Goal: Transaction & Acquisition: Purchase product/service

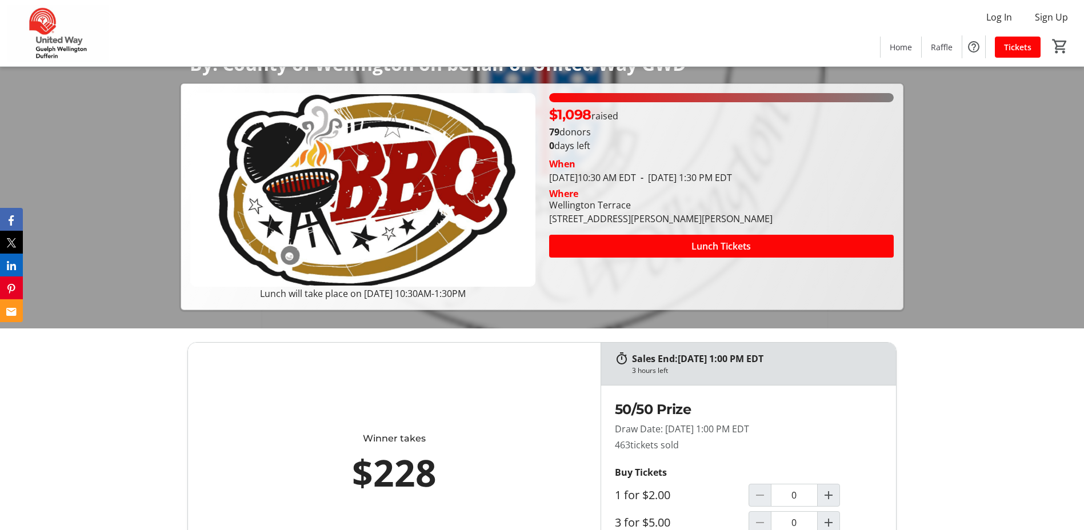
scroll to position [229, 0]
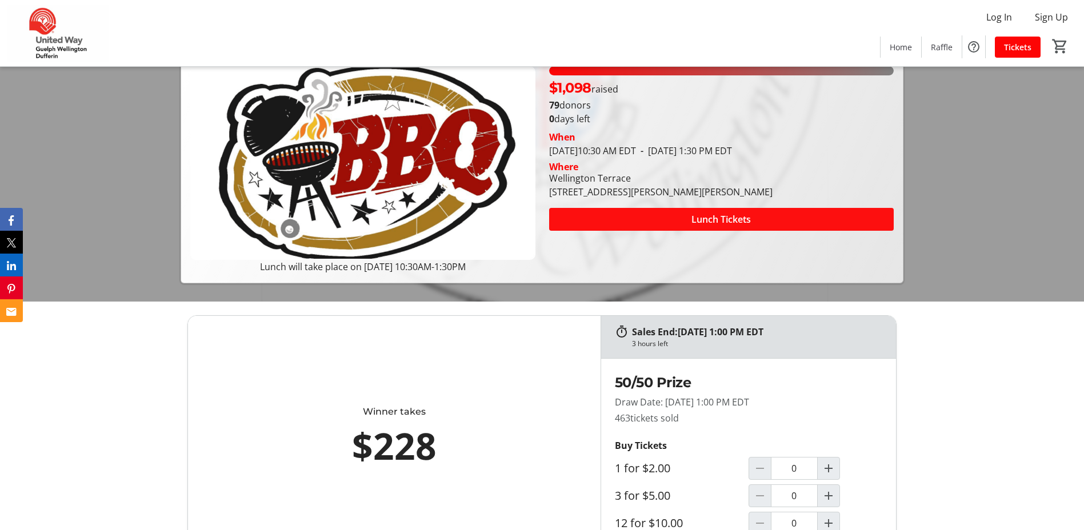
click at [742, 217] on span "Lunch Tickets" at bounding box center [721, 220] width 59 height 14
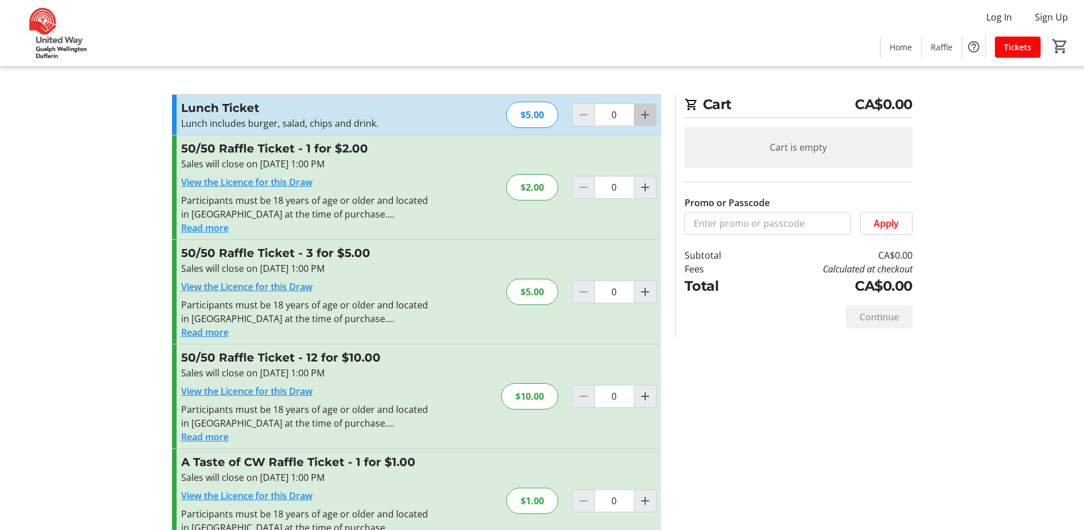
click at [646, 110] on mat-icon "Increment by one" at bounding box center [645, 115] width 14 height 14
type input "1"
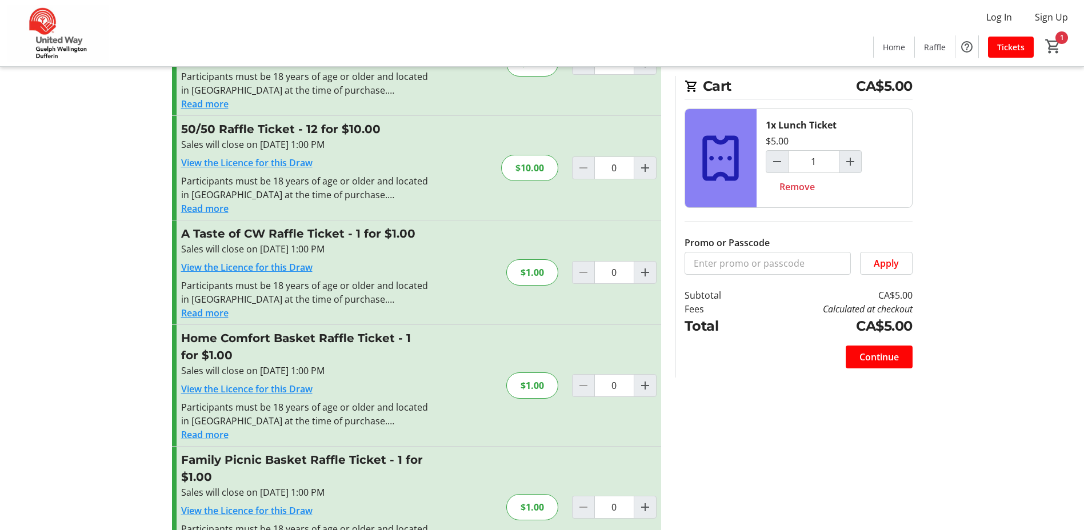
scroll to position [280, 0]
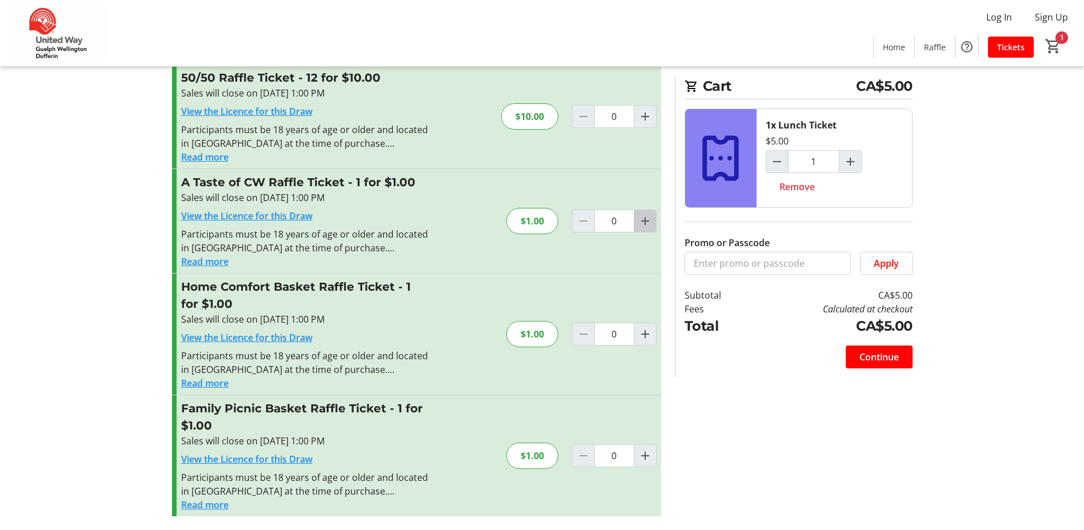
click at [650, 221] on mat-icon "Increment by one" at bounding box center [645, 221] width 14 height 14
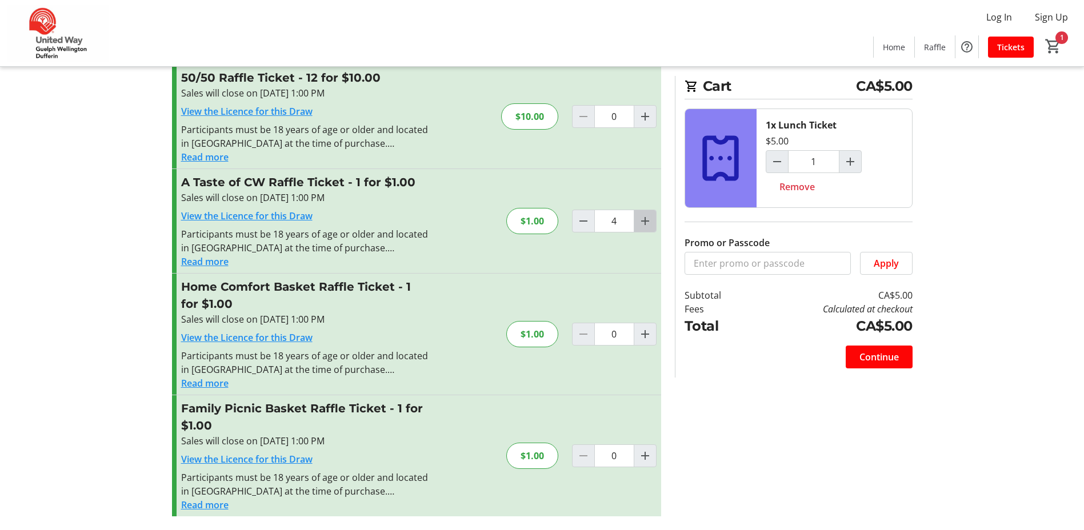
type input "5"
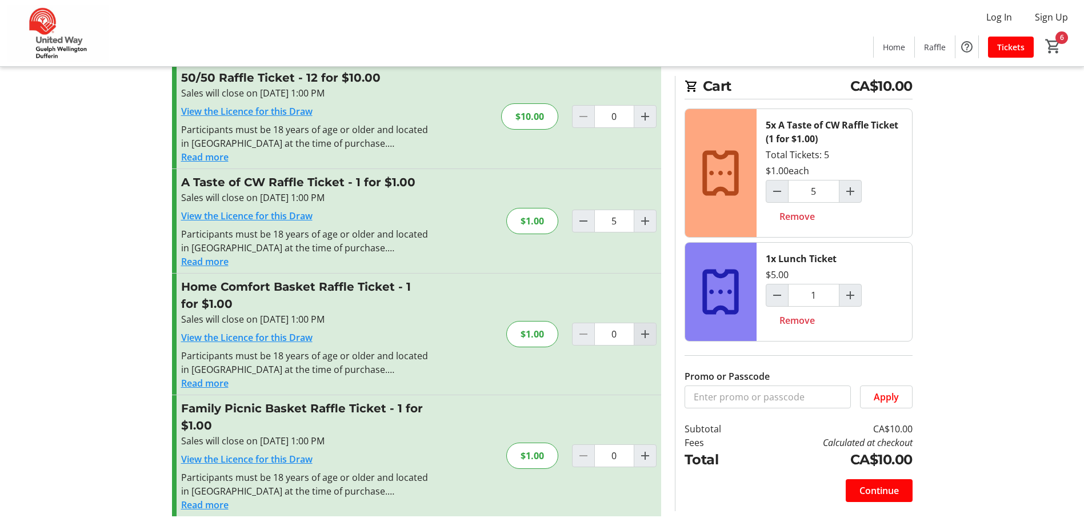
click at [644, 342] on span "Increment by one" at bounding box center [645, 335] width 22 height 22
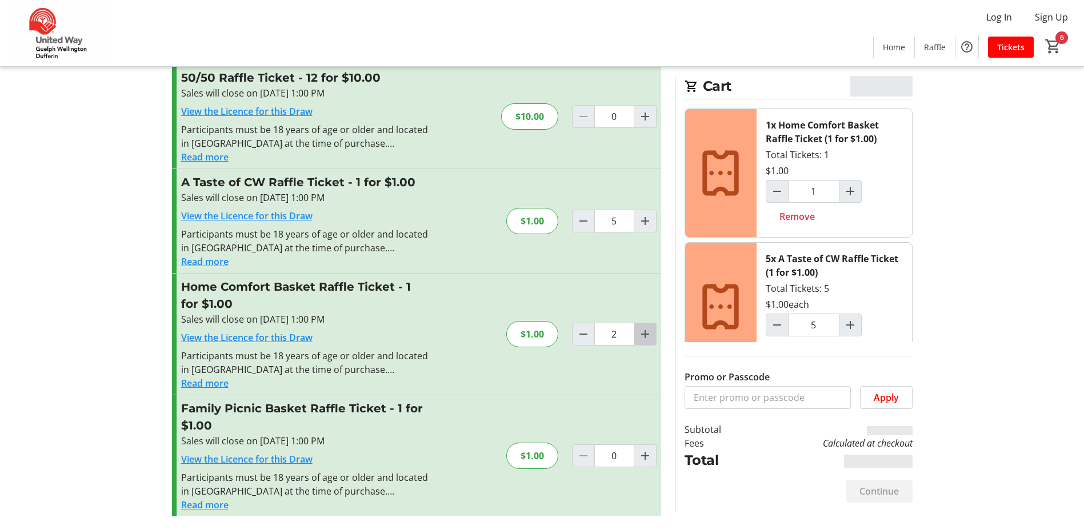
click at [644, 342] on span "Increment by one" at bounding box center [645, 335] width 22 height 22
type input "3"
type input "2"
click at [644, 342] on span "Increment by one" at bounding box center [645, 335] width 22 height 22
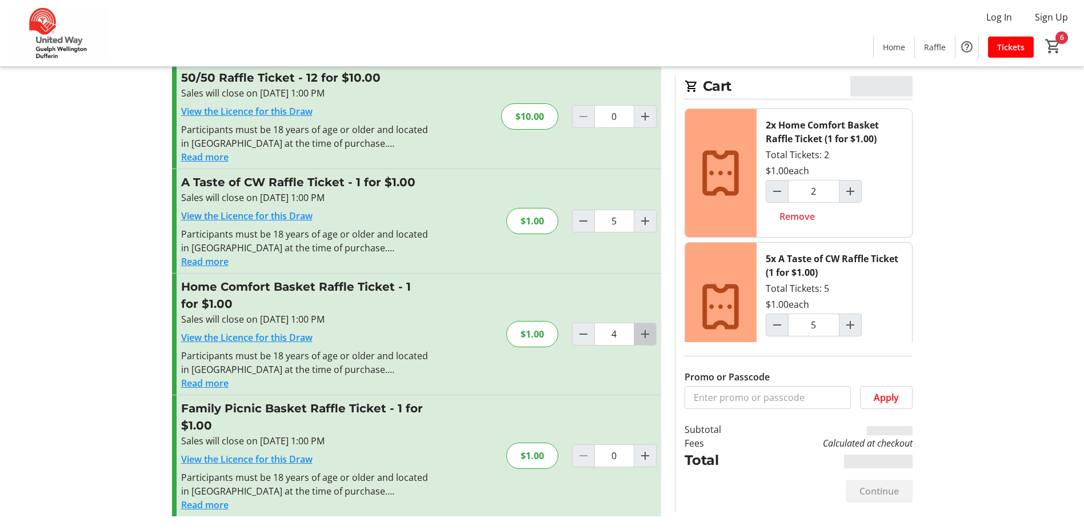
type input "5"
click at [881, 483] on span at bounding box center [879, 491] width 67 height 27
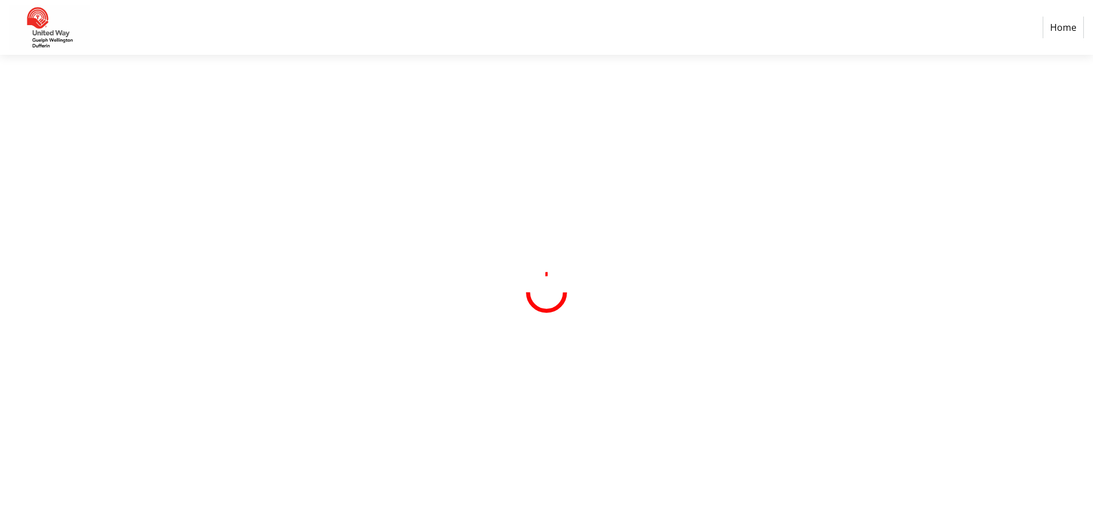
select select "CA"
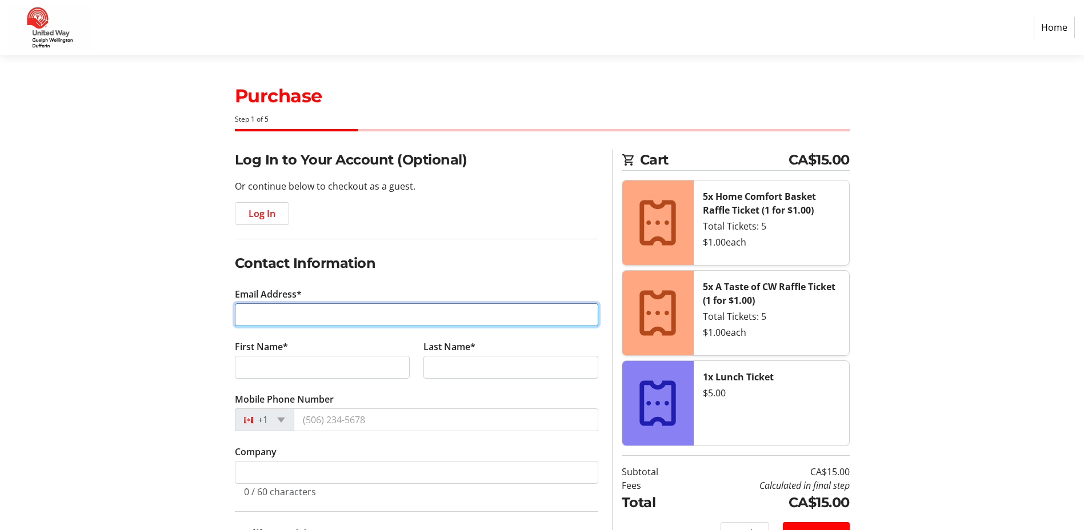
click at [314, 309] on input "Email Address*" at bounding box center [417, 315] width 364 height 23
type input "[EMAIL_ADDRESS][DOMAIN_NAME]"
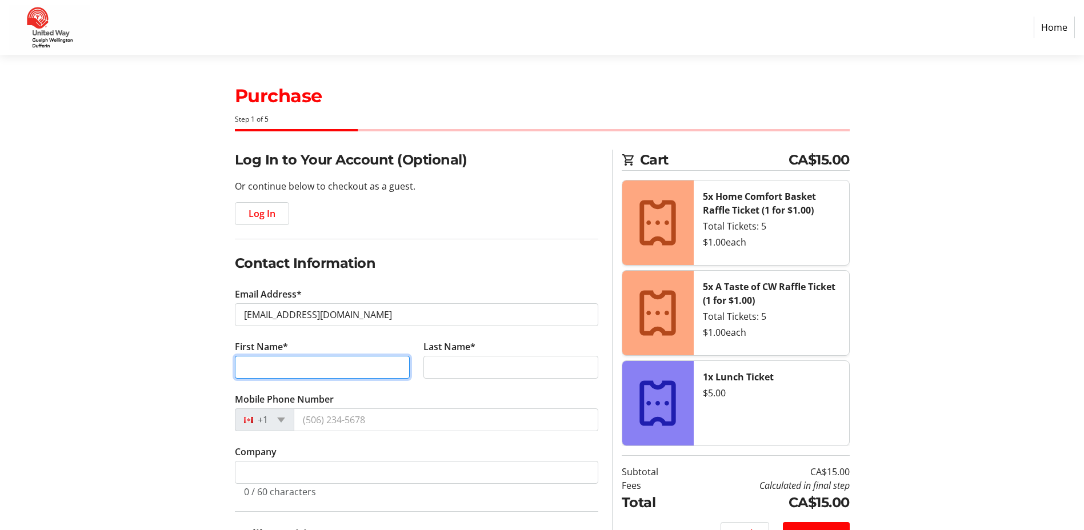
type input "[PERSON_NAME]"
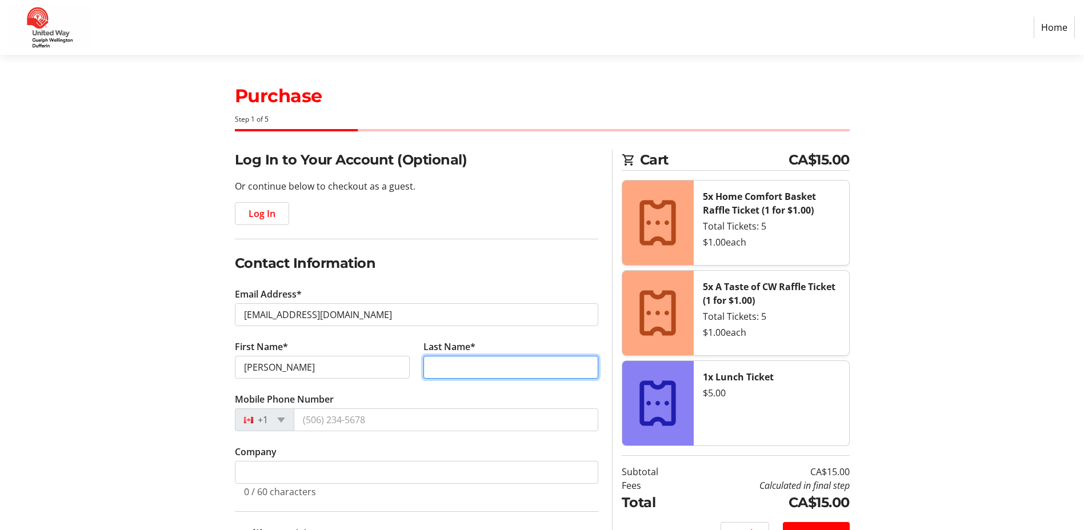
type input "[PERSON_NAME]"
click at [162, 345] on section "Purchase Step 1 of 5 Cart CA$15.00 5x Home Comfort Basket Raffle Ticket (1 for …" at bounding box center [542, 471] width 1084 height 832
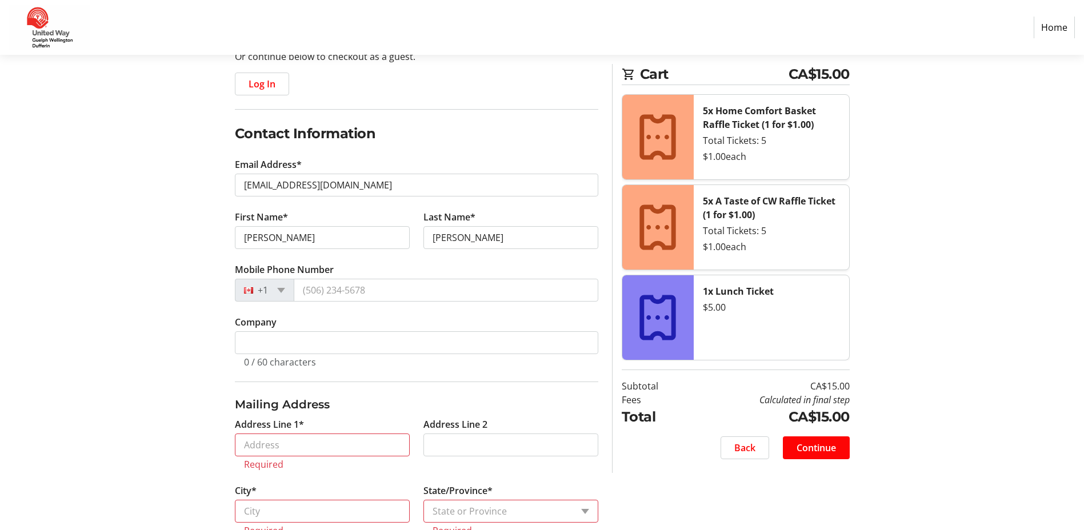
scroll to position [171, 0]
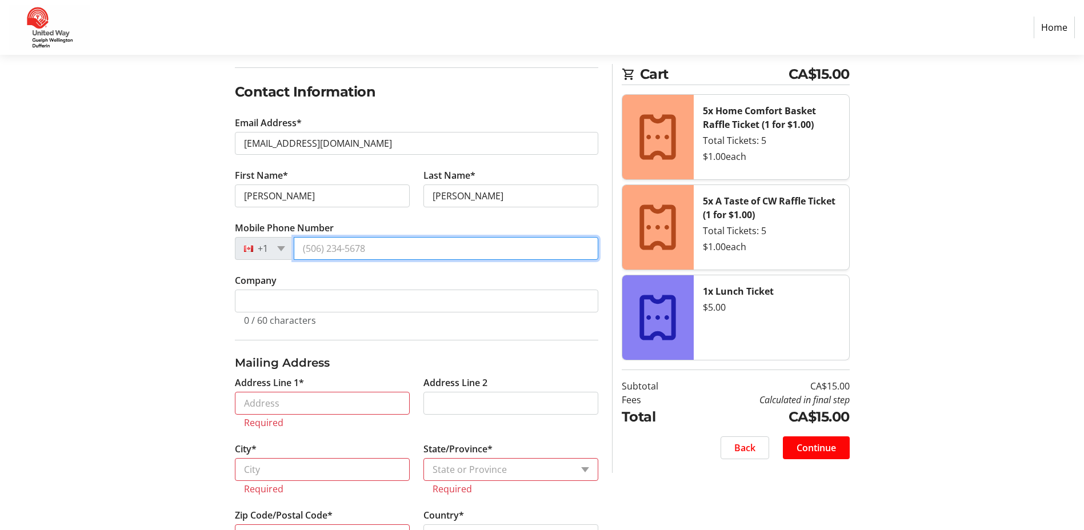
click at [330, 258] on input "Mobile Phone Number" at bounding box center [446, 248] width 305 height 23
type input "[PHONE_NUMBER]"
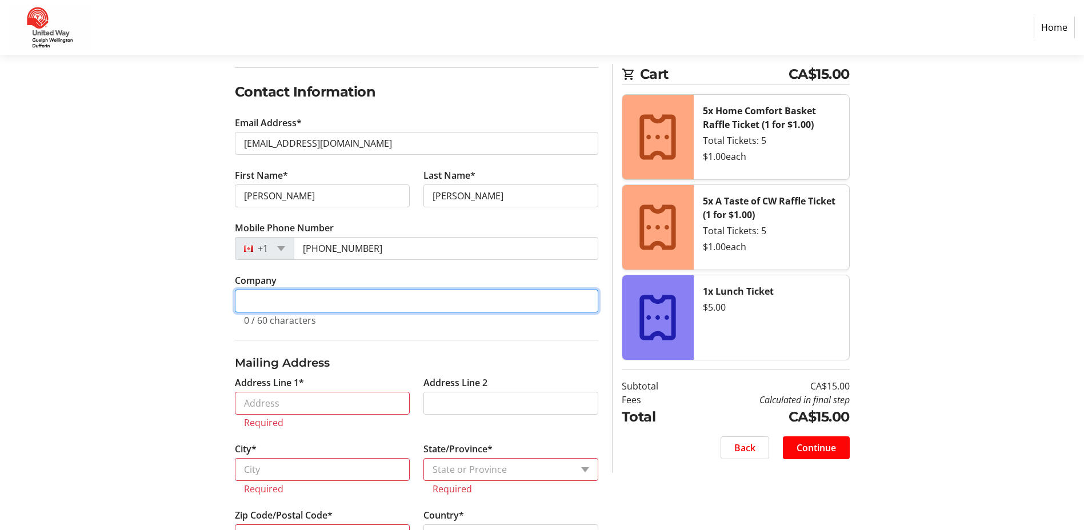
type input "County of [GEOGRAPHIC_DATA]"
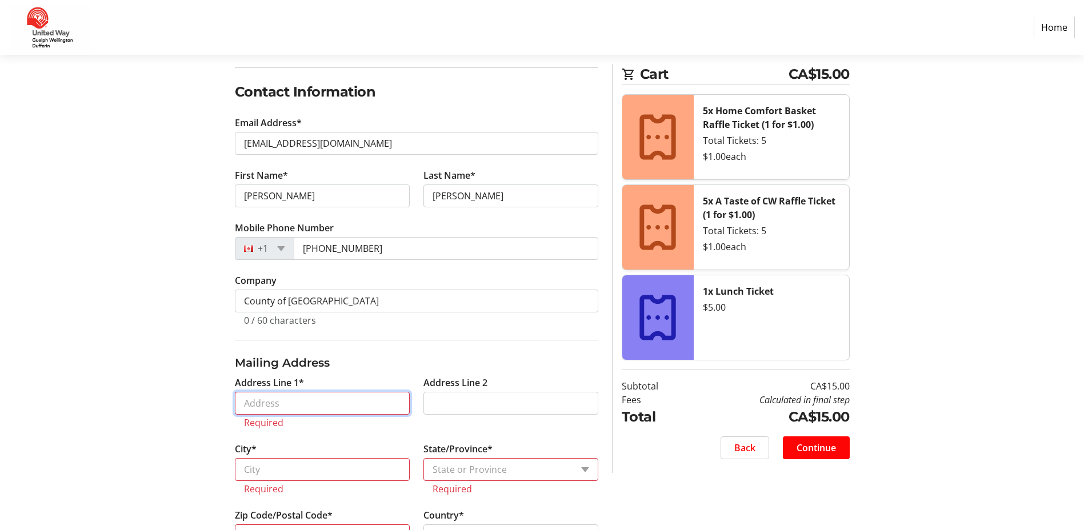
type input "[STREET_ADDRESS][PERSON_NAME]"
type input "Fergus"
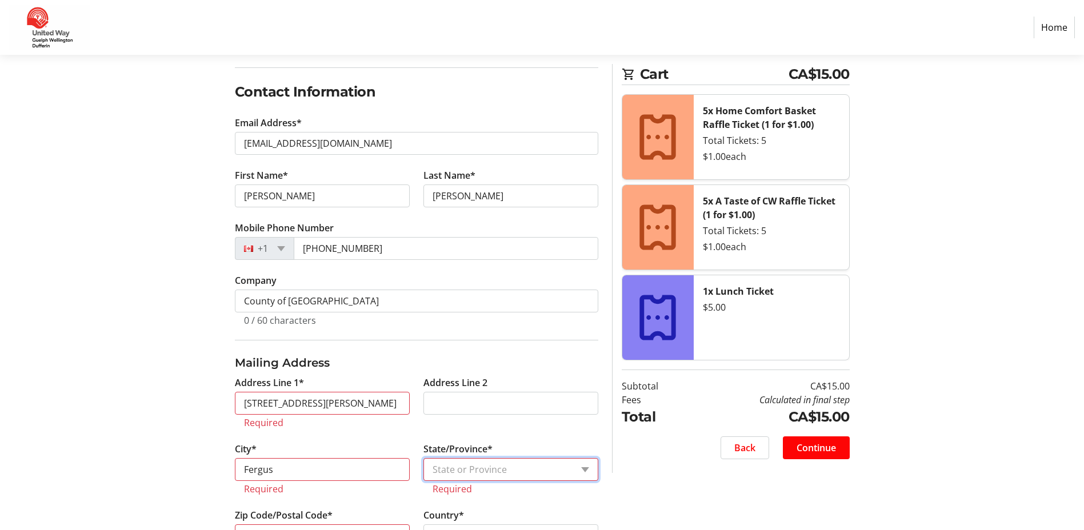
select select "ON"
type input "N1M0A1"
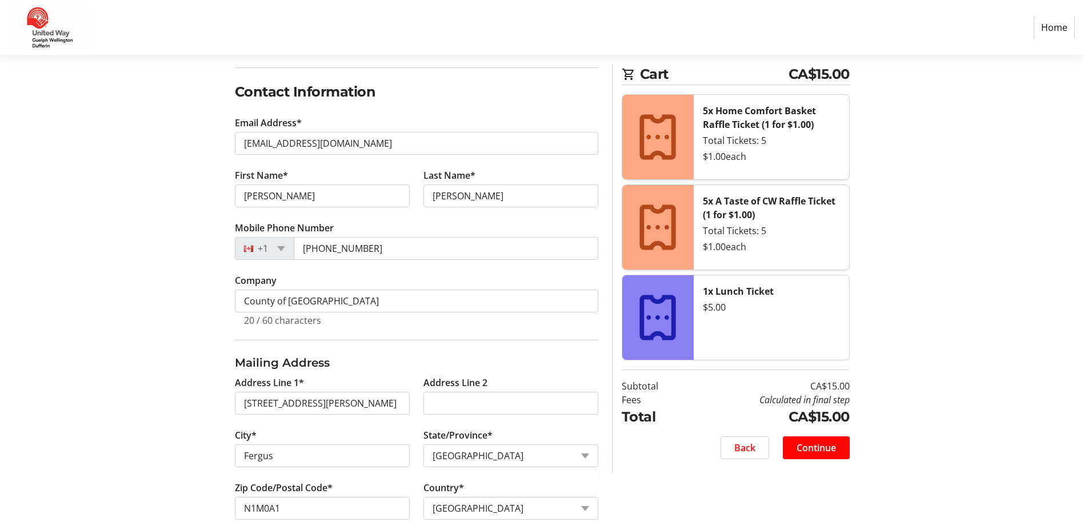
click at [79, 302] on section "Purchase Step 1 of 5 Cart CA$15.00 5x Home Comfort Basket Raffle Ticket (1 for …" at bounding box center [542, 278] width 1084 height 791
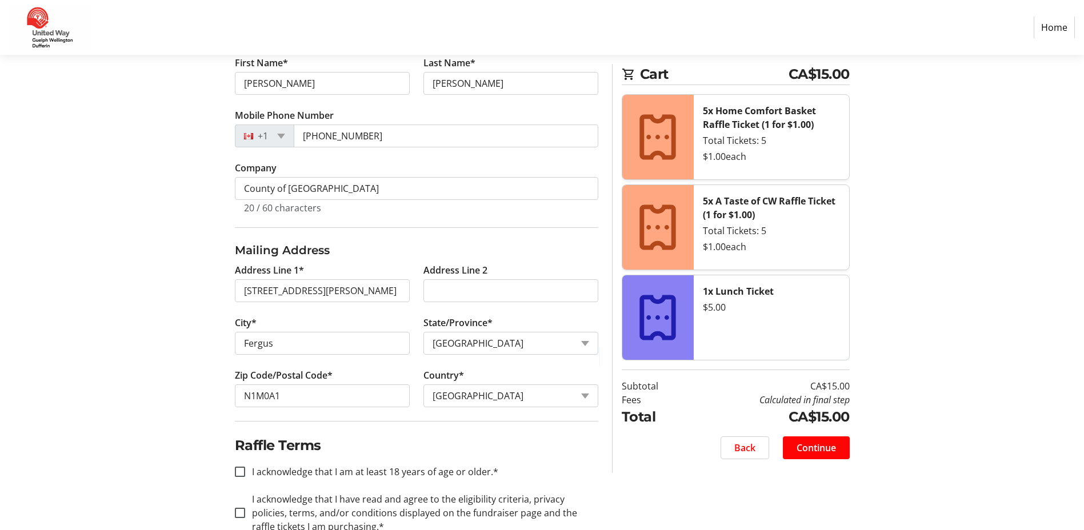
scroll to position [315, 0]
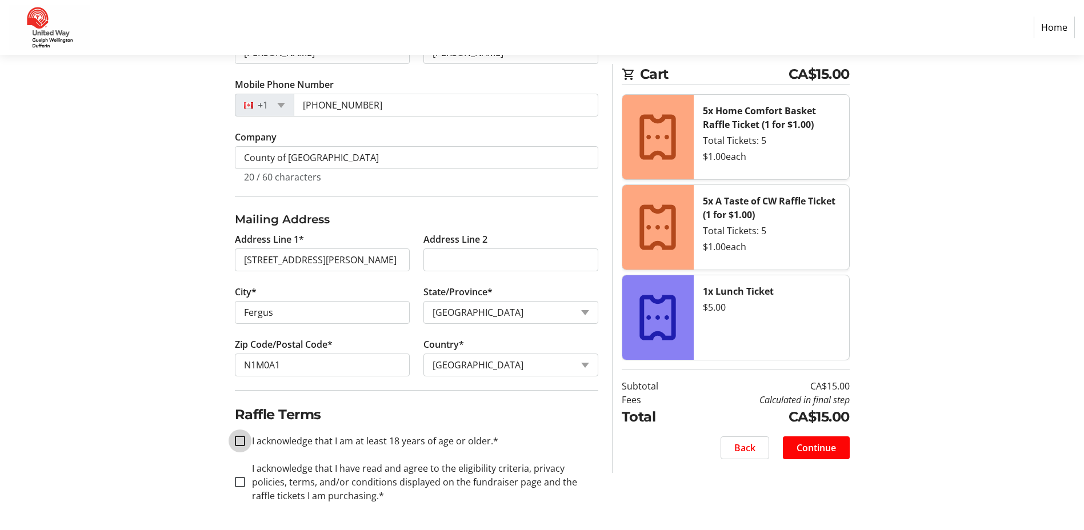
click at [238, 438] on input "I acknowledge that I am at least 18 years of age or older.*" at bounding box center [240, 441] width 10 height 10
checkbox input "true"
click at [240, 478] on input "I acknowledge that I have read and agree to the eligibility criteria, privacy p…" at bounding box center [240, 482] width 10 height 10
checkbox input "true"
click at [800, 456] on span at bounding box center [816, 447] width 67 height 27
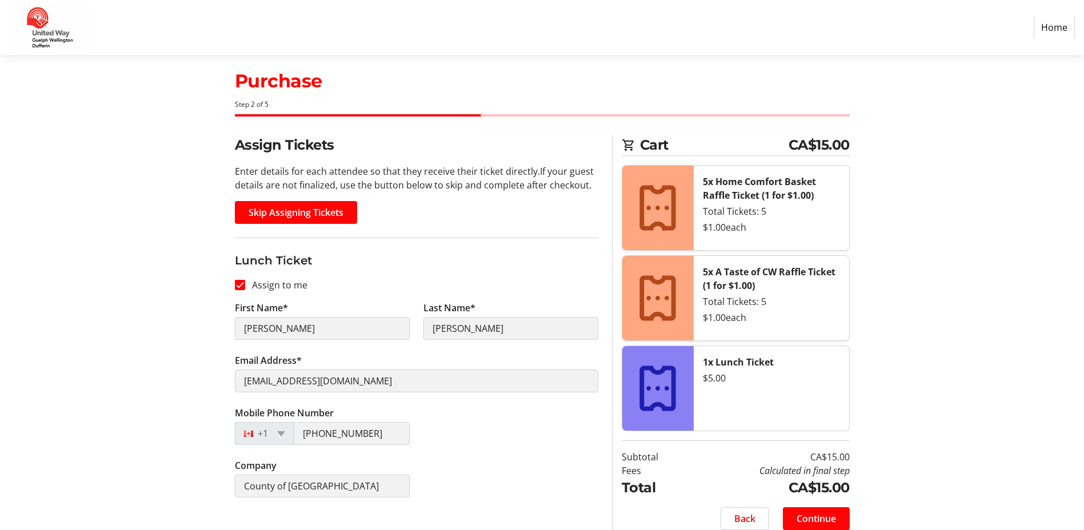
scroll to position [29, 0]
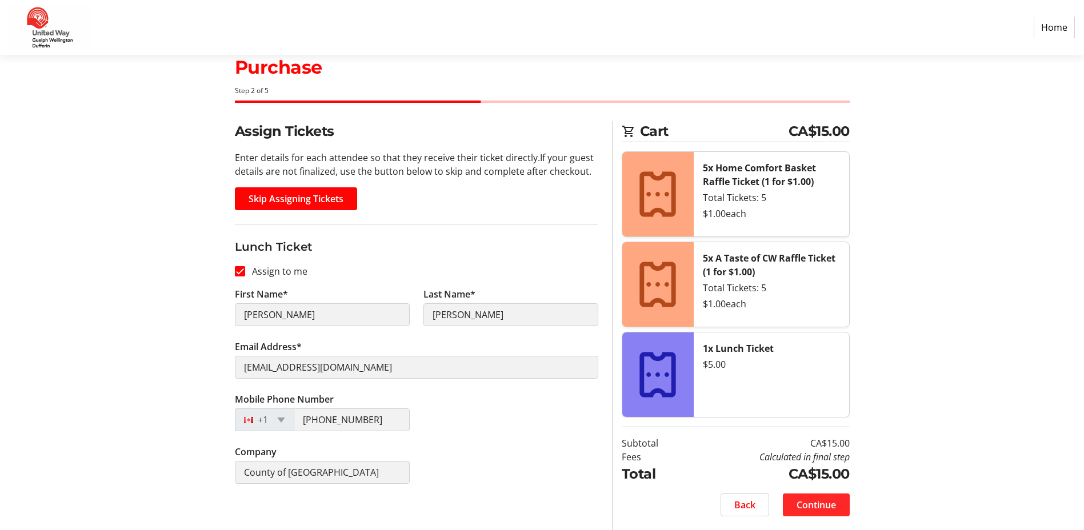
click at [810, 505] on span "Continue" at bounding box center [816, 505] width 39 height 14
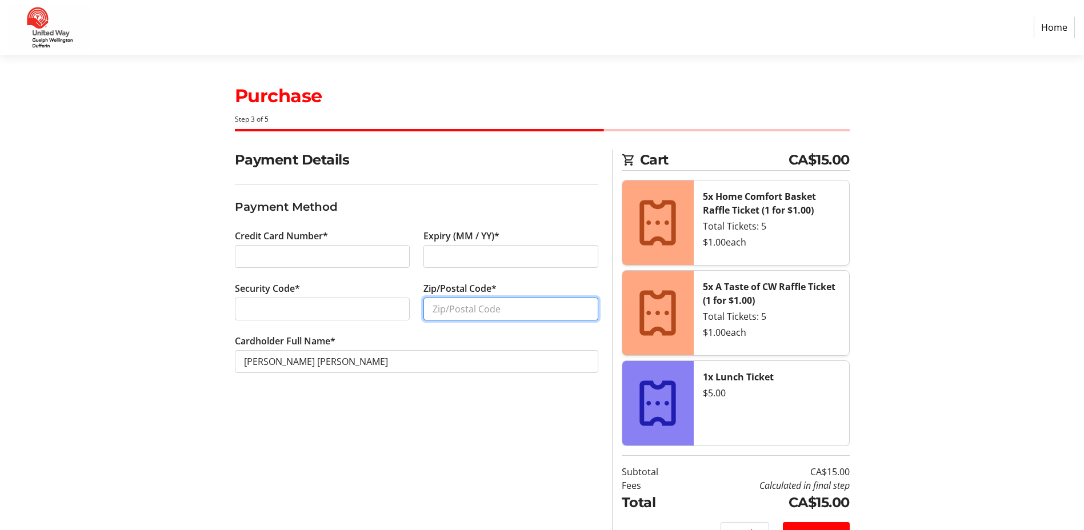
click at [437, 308] on input "Zip/Postal Code*" at bounding box center [511, 309] width 175 height 23
type input "Nob1S0"
click at [430, 455] on div "Payment Details Payment Method Credit Card Number* Expiry (MM / YY)* Security C…" at bounding box center [416, 354] width 377 height 409
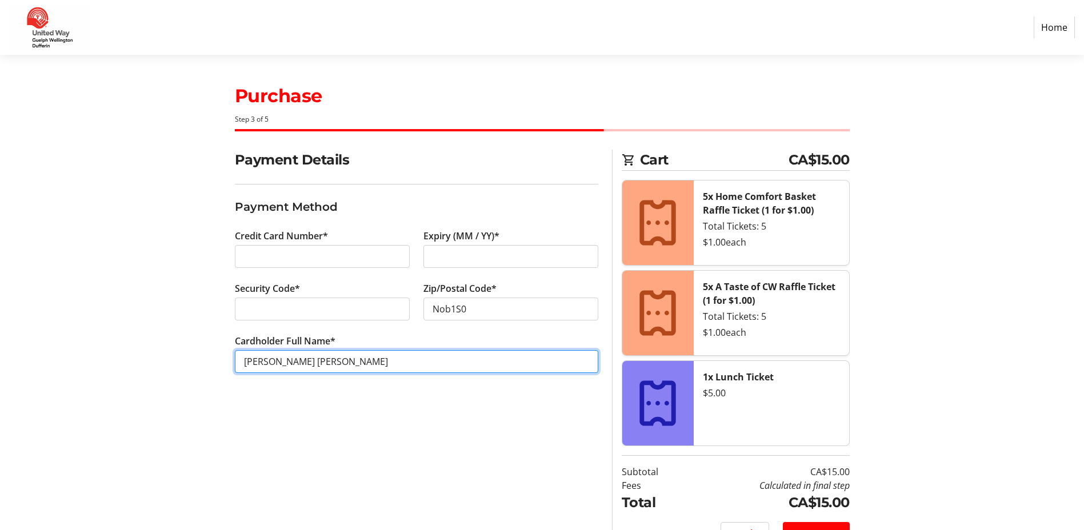
drag, startPoint x: 327, startPoint y: 361, endPoint x: 239, endPoint y: 351, distance: 88.6
click at [205, 342] on div "Payment Details Payment Method Credit Card Number* Expiry (MM / YY)* Security C…" at bounding box center [542, 354] width 755 height 409
type input "[PERSON_NAME]"
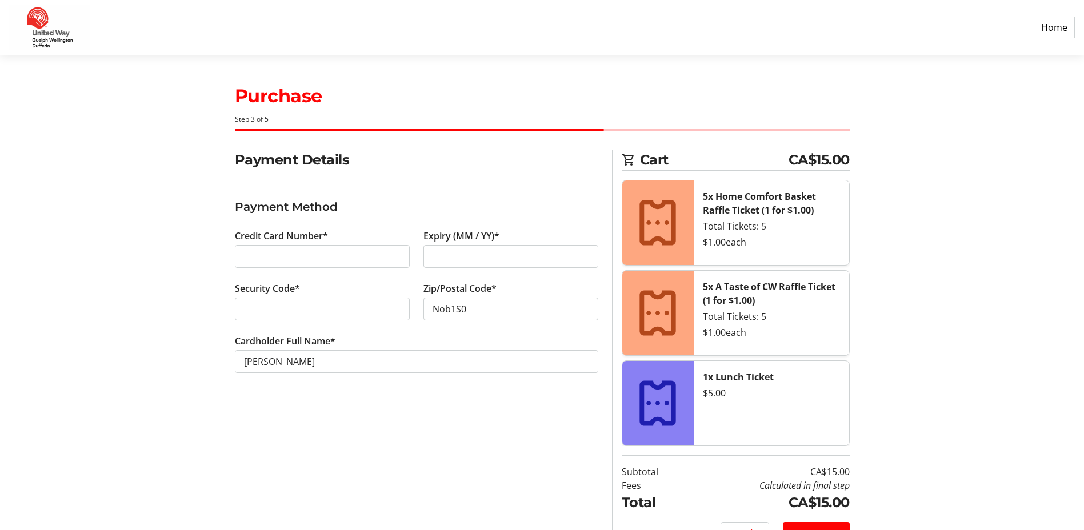
click at [364, 448] on div "Payment Details Payment Method Credit Card Number* Expiry (MM / YY)* Security C…" at bounding box center [416, 354] width 377 height 409
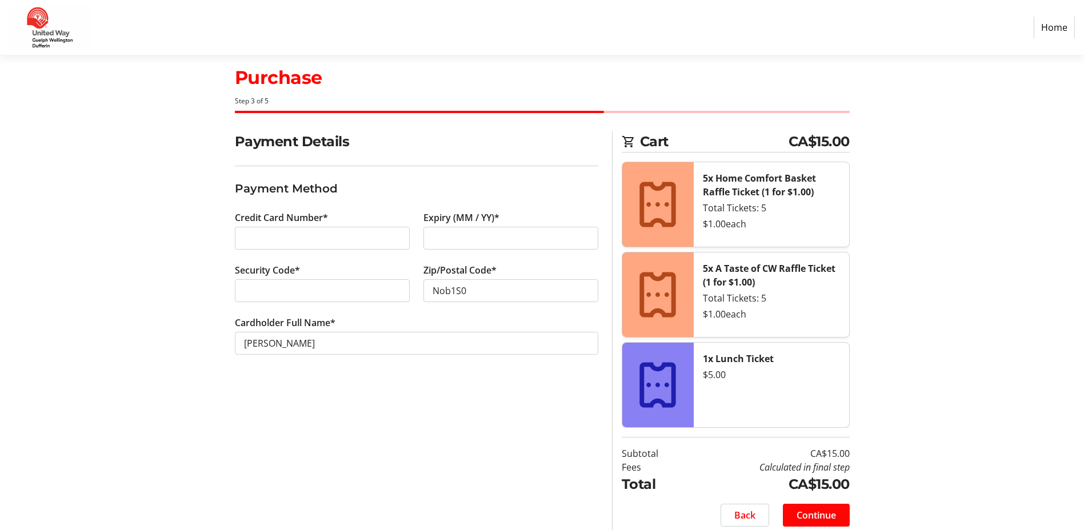
scroll to position [29, 0]
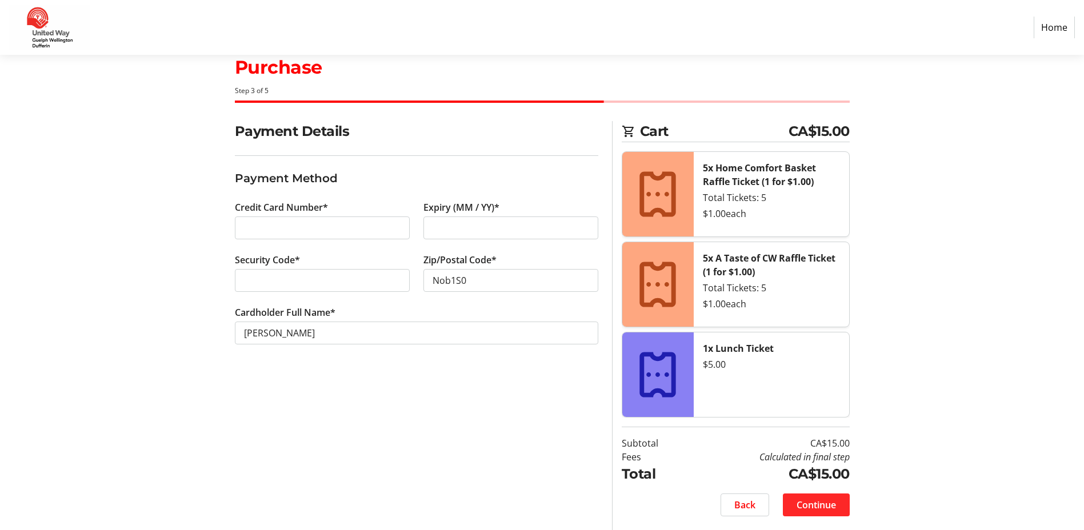
click at [800, 506] on span "Continue" at bounding box center [816, 505] width 39 height 14
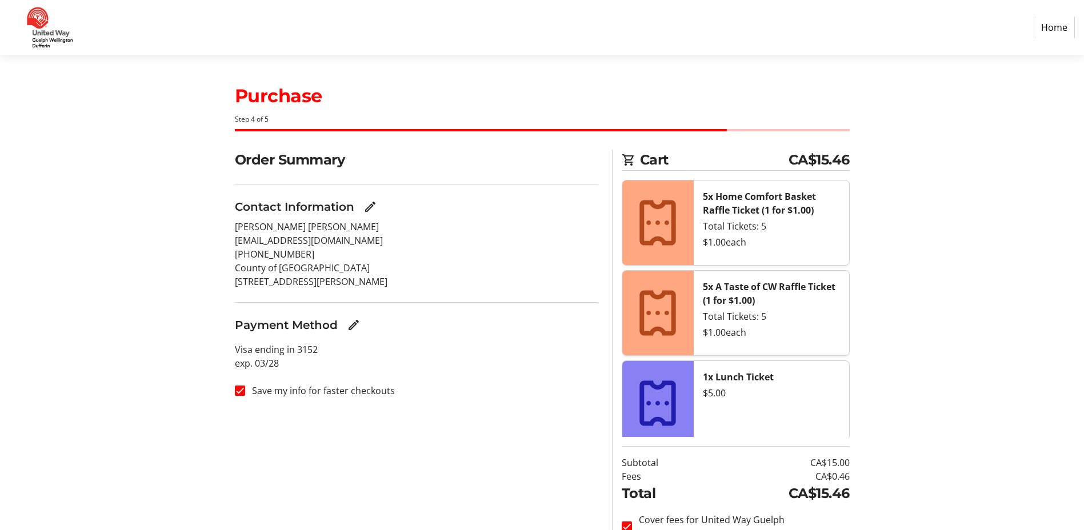
scroll to position [9, 0]
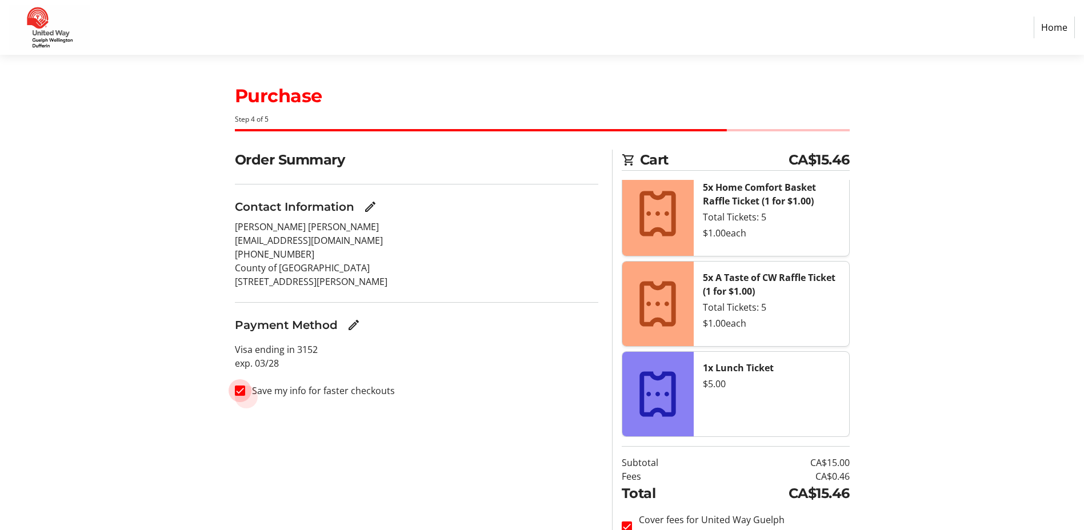
click at [240, 395] on input "Save my info for faster checkouts" at bounding box center [240, 391] width 10 height 10
checkbox input "false"
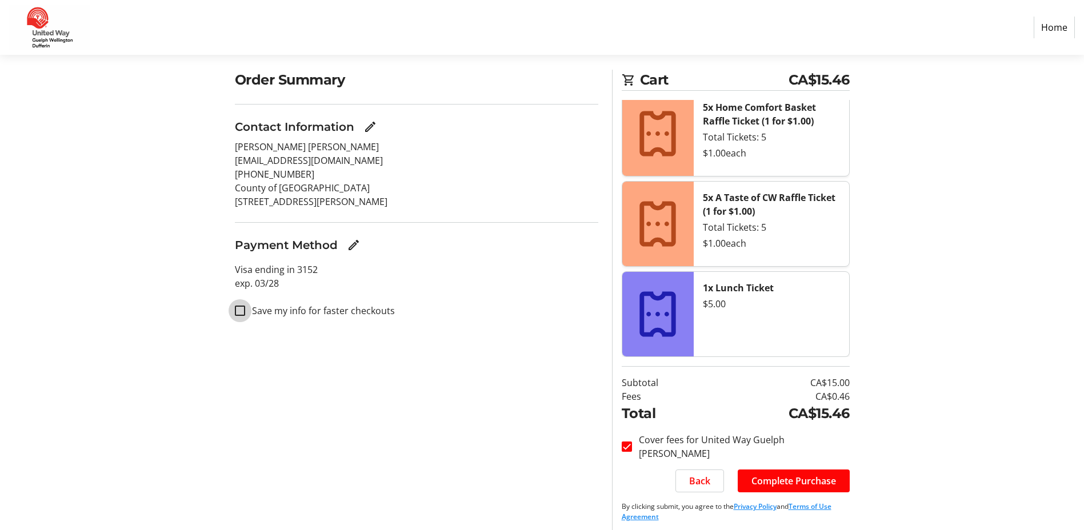
scroll to position [86, 0]
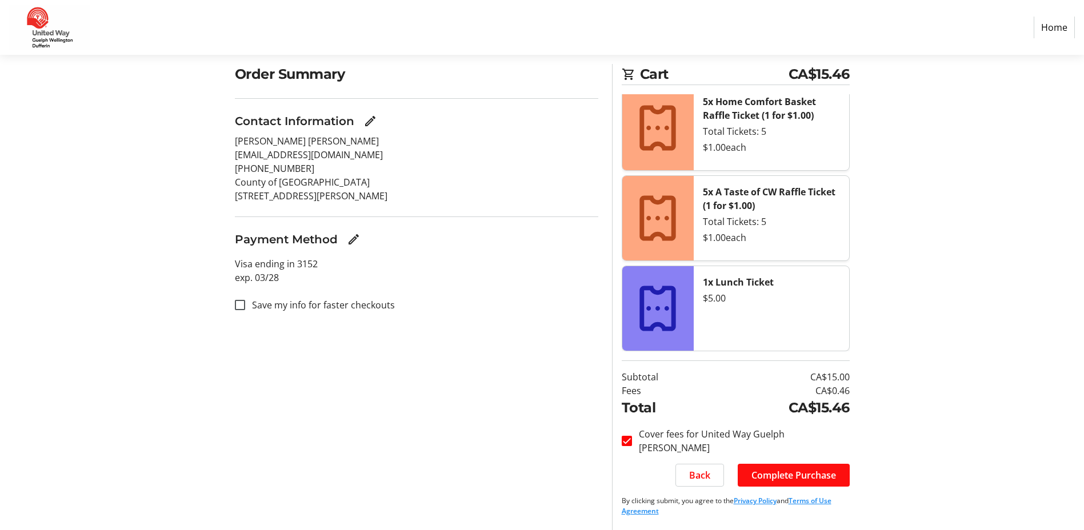
click at [797, 480] on span "Complete Purchase" at bounding box center [794, 476] width 85 height 14
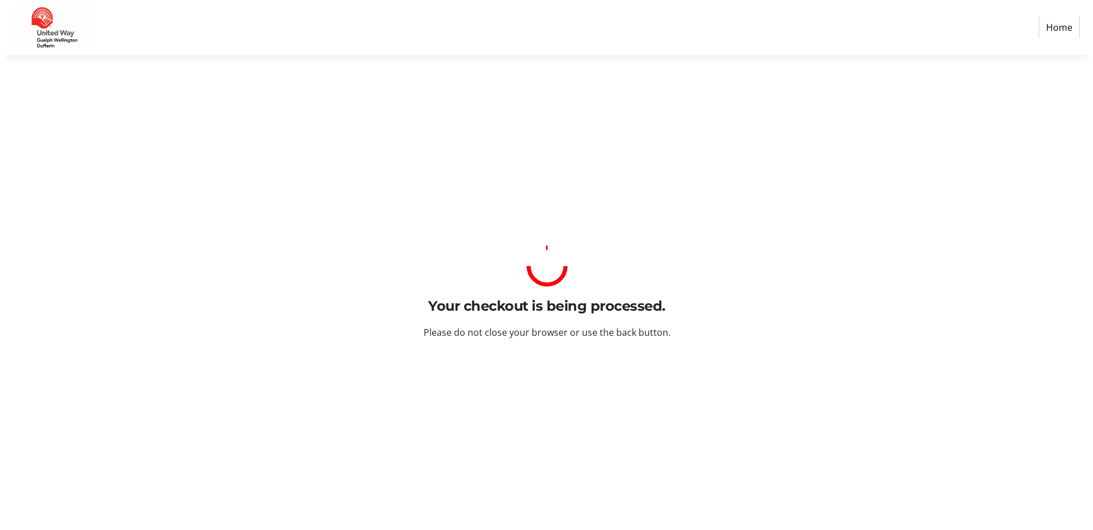
scroll to position [0, 0]
